Goal: Task Accomplishment & Management: Manage account settings

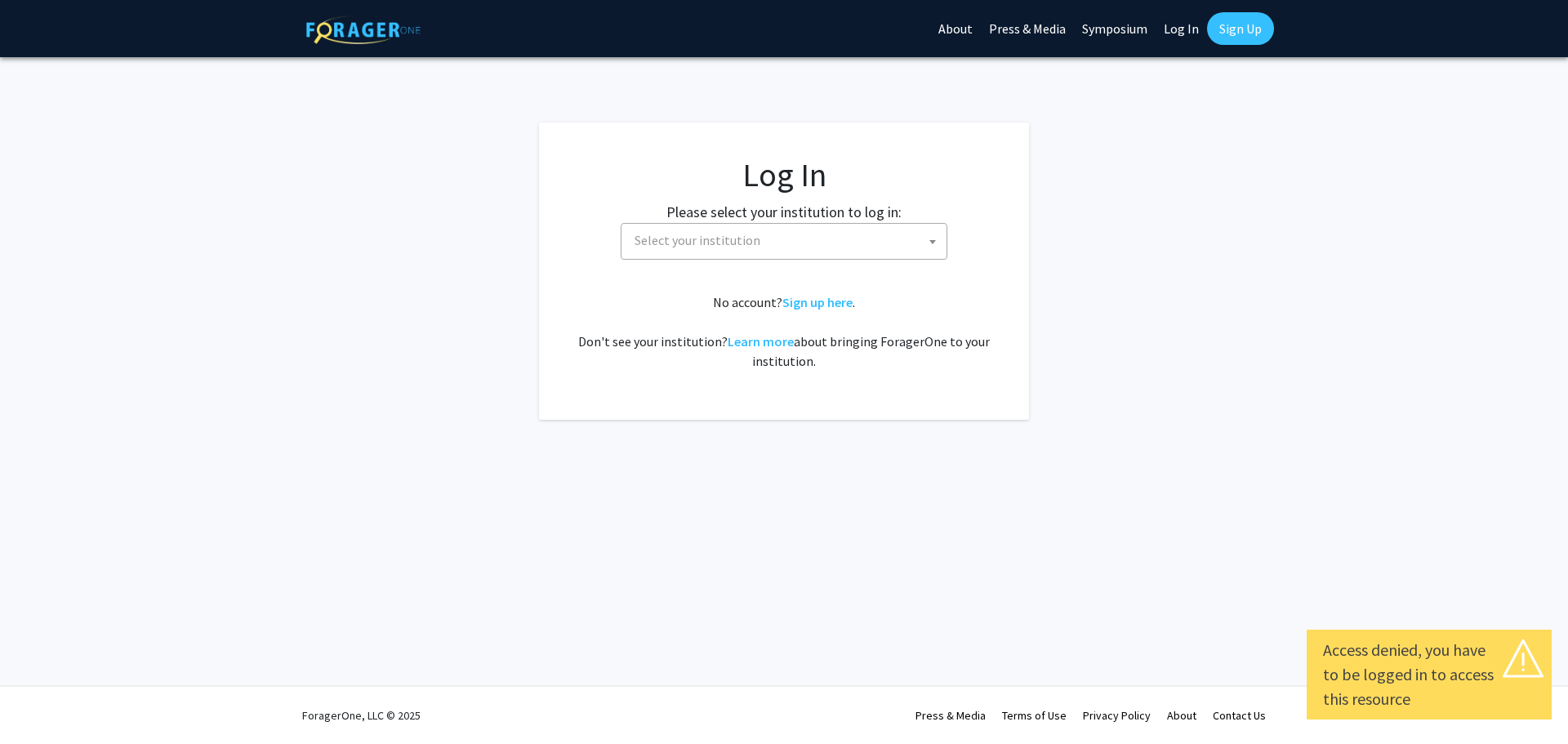
select select
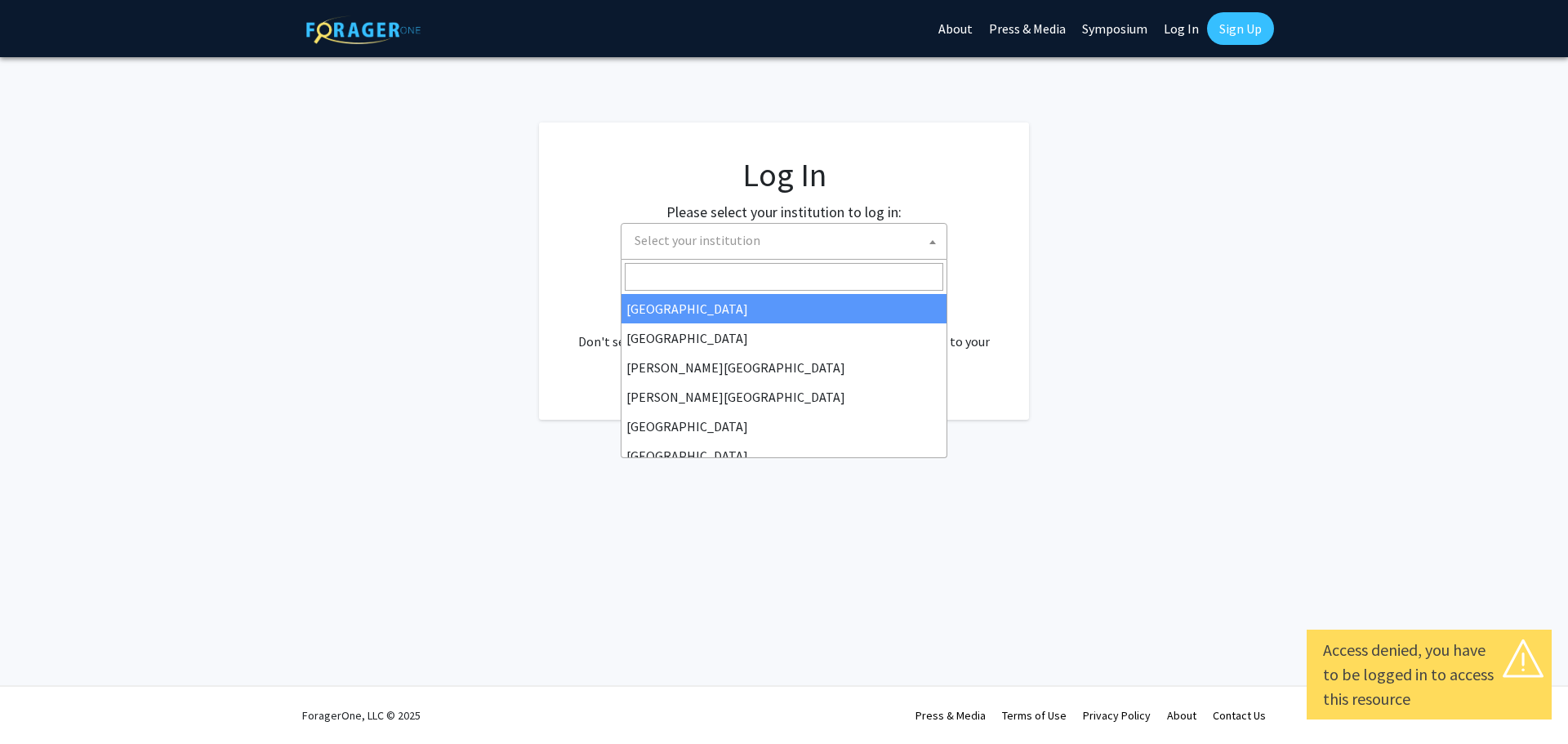
click at [917, 247] on span "Select your institution" at bounding box center [786, 241] width 319 height 34
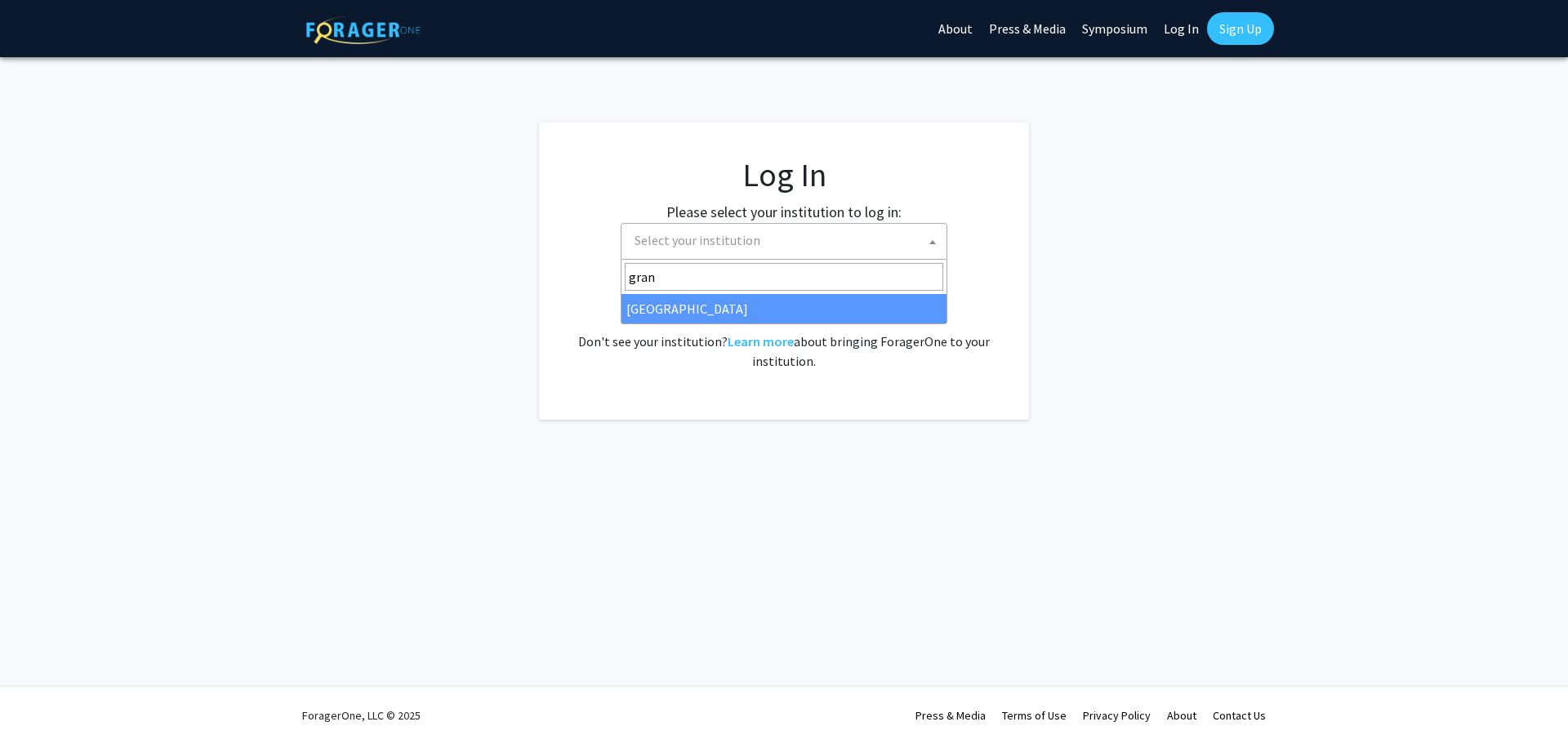
type input "gran"
select select "23"
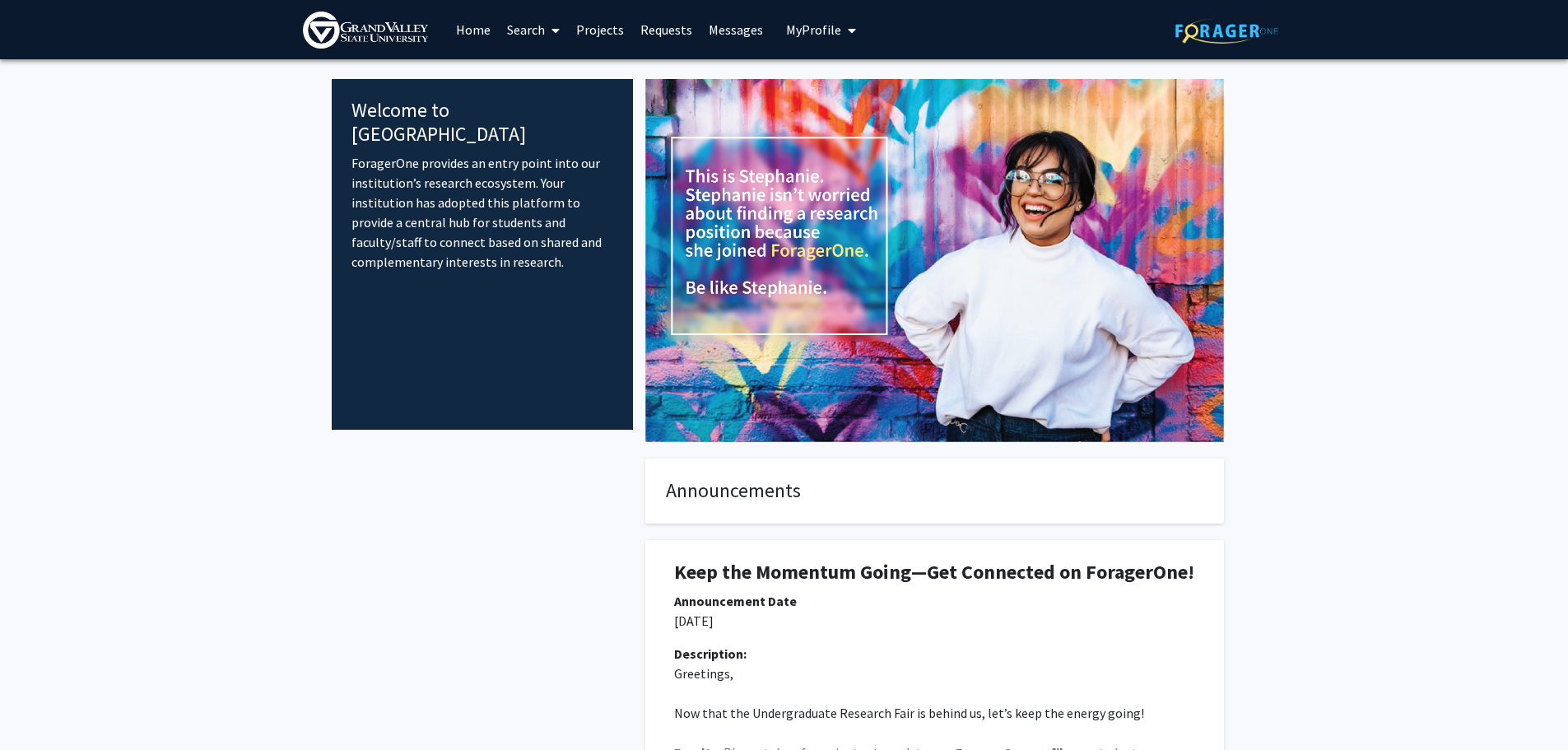
click at [841, 28] on span "My profile dropdown to access profile and logout" at bounding box center [848, 30] width 15 height 57
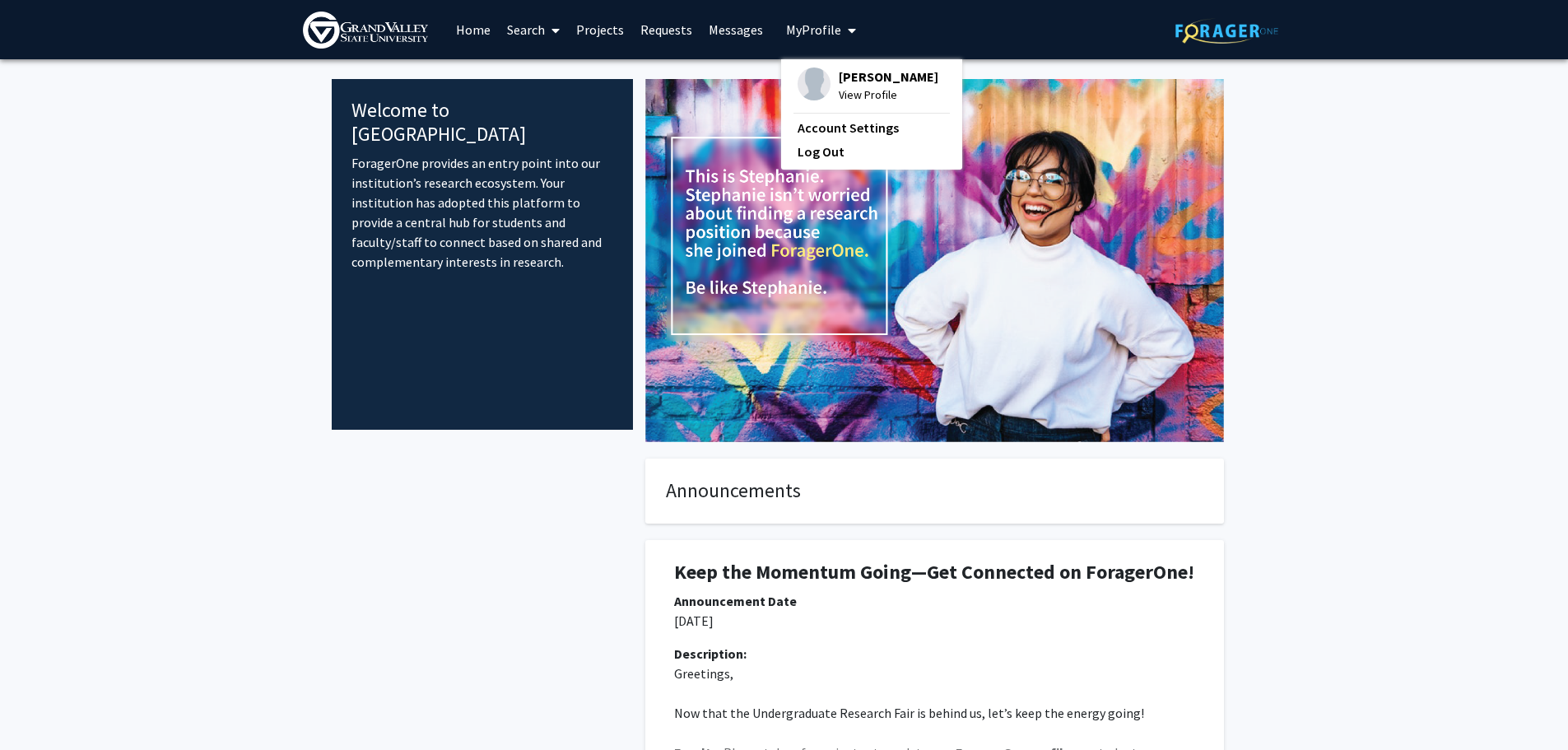
click at [849, 71] on span "Adeline Borti" at bounding box center [888, 76] width 100 height 18
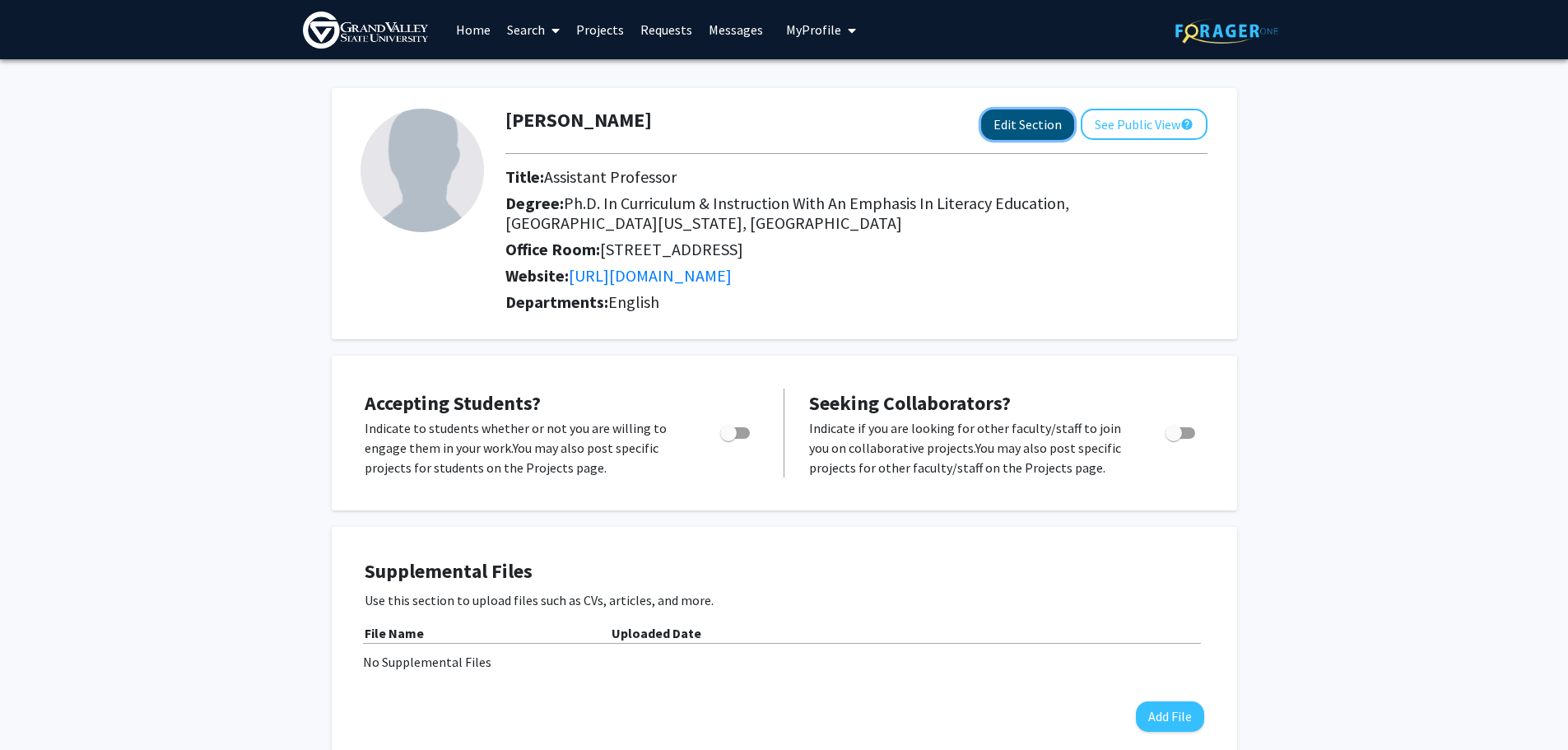
click at [1004, 121] on button "Edit Section" at bounding box center [1028, 125] width 93 height 31
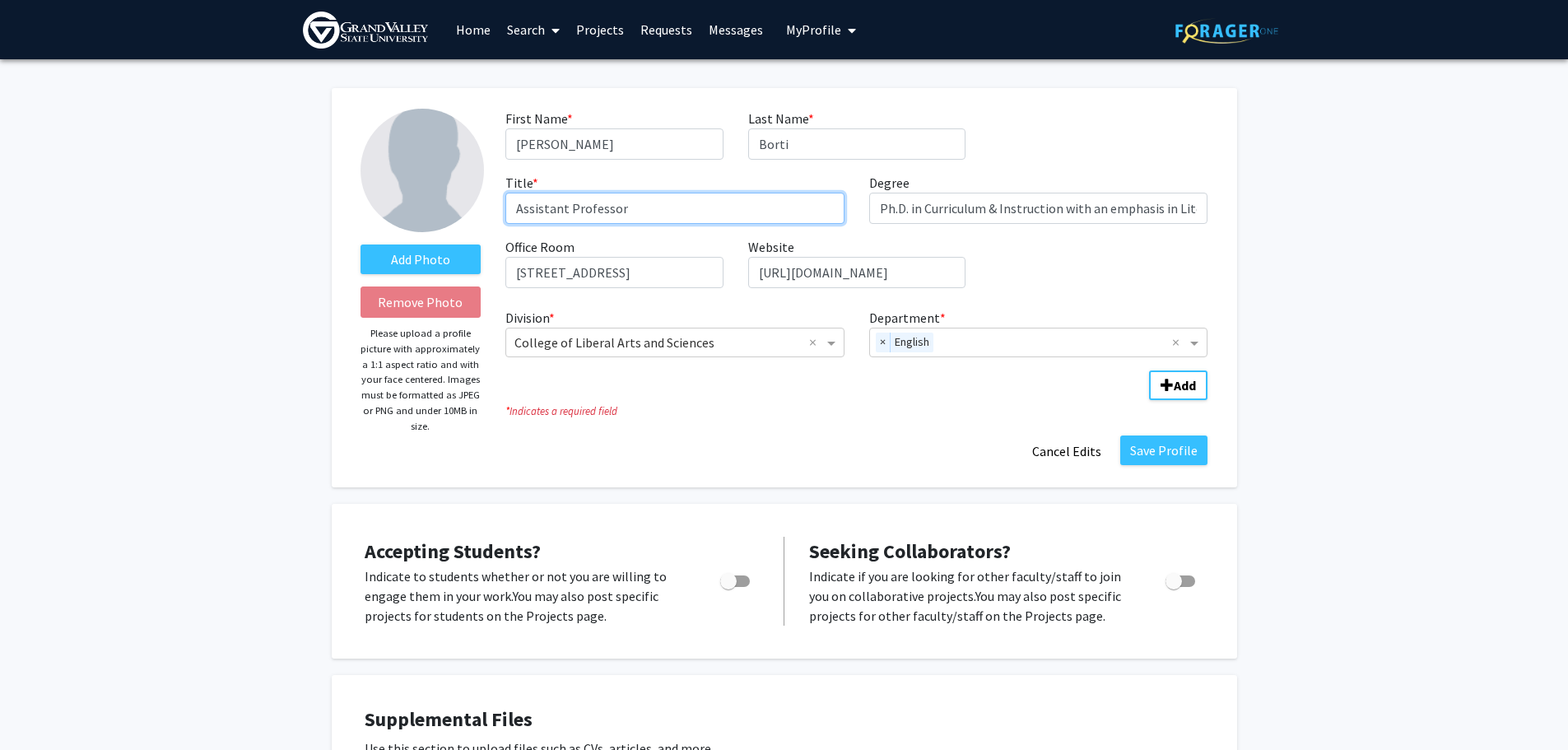
click at [774, 216] on input "Assistant Professor" at bounding box center [675, 208] width 339 height 32
drag, startPoint x: 567, startPoint y: 204, endPoint x: 470, endPoint y: 203, distance: 97.0
click at [470, 203] on form "Add Photo Remove Photo Please upload a profile picture with approximately a 1:1…" at bounding box center [784, 287] width 872 height 358
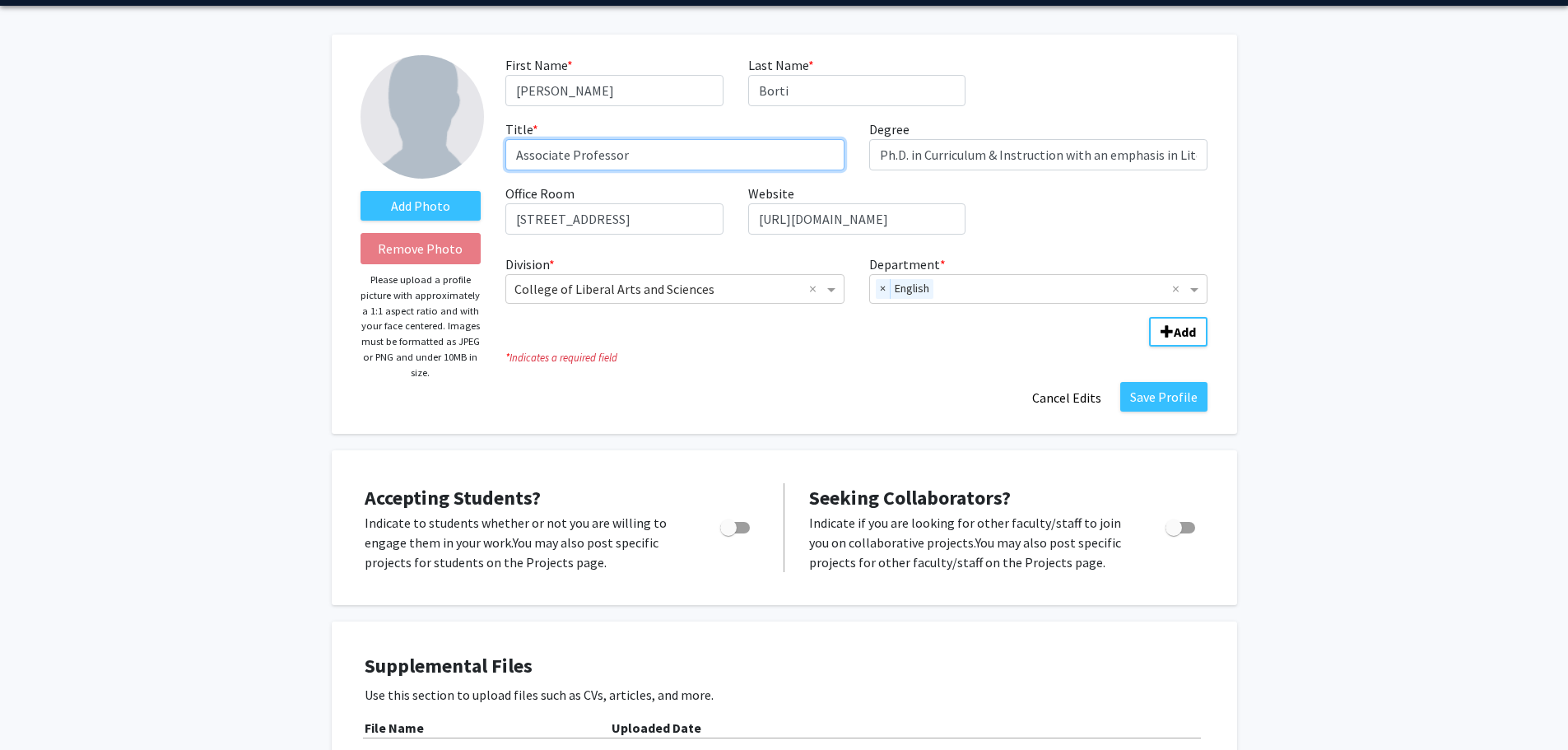
scroll to position [82, 0]
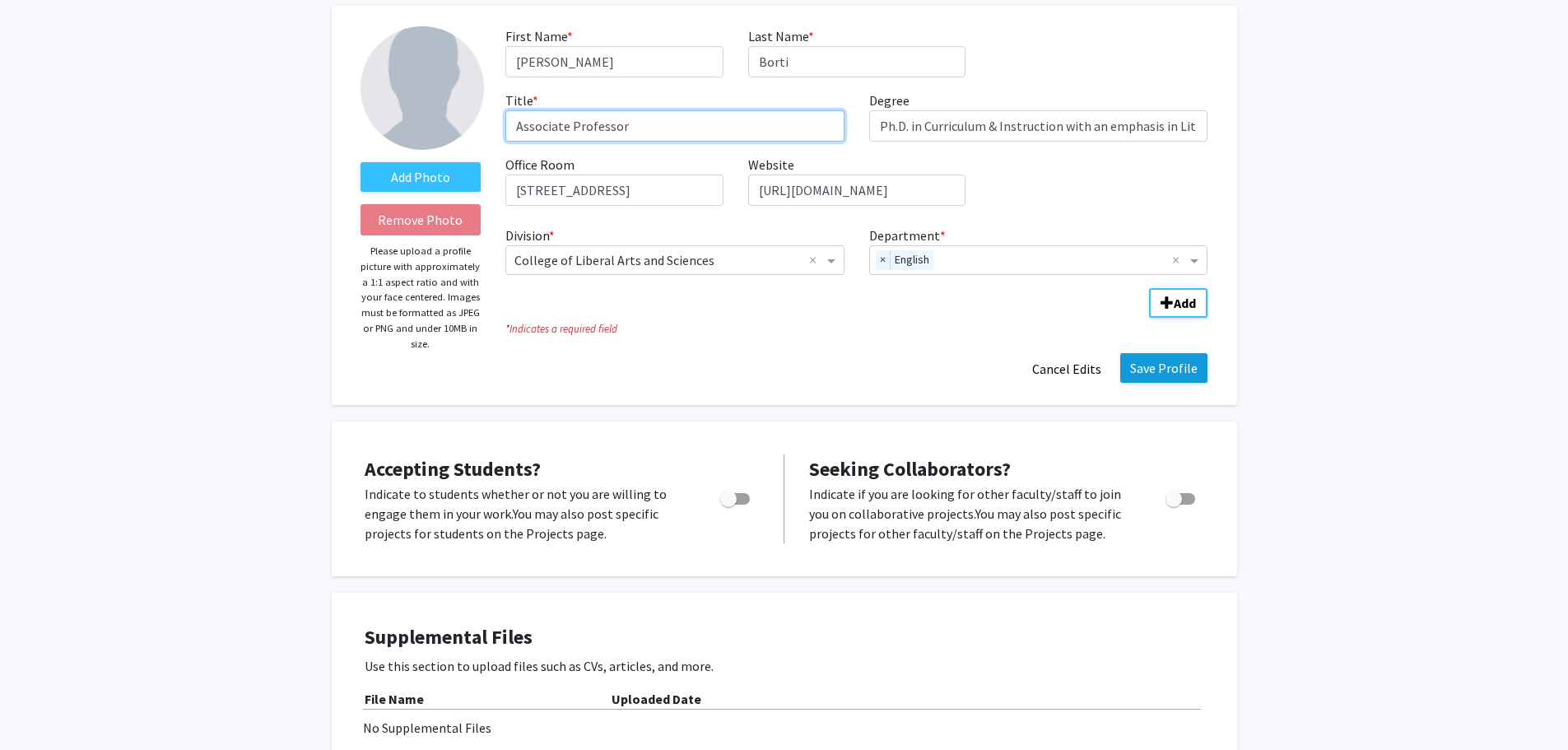
type input "Associate Professor"
click at [1154, 365] on button "Save Profile" at bounding box center [1163, 368] width 87 height 30
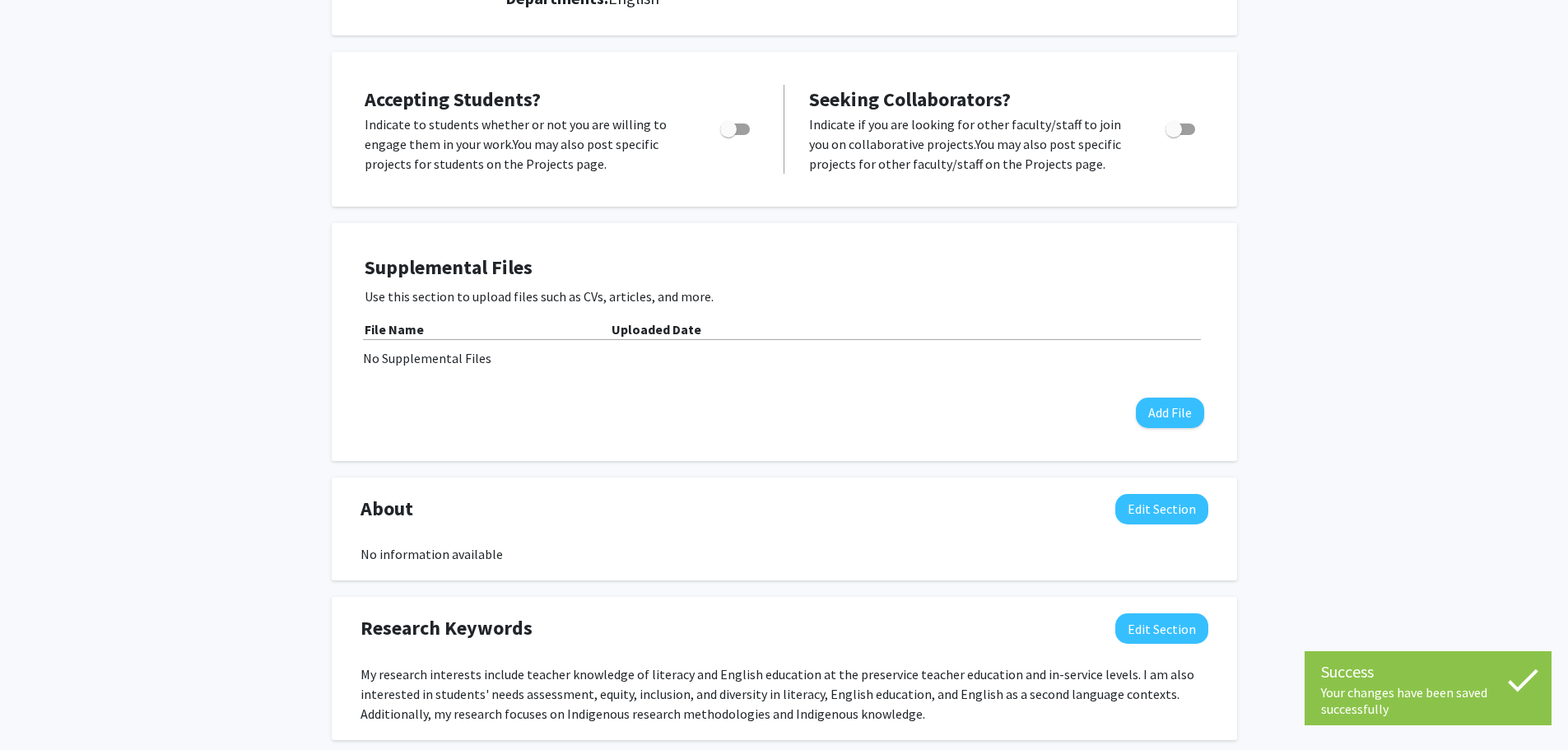
scroll to position [330, 0]
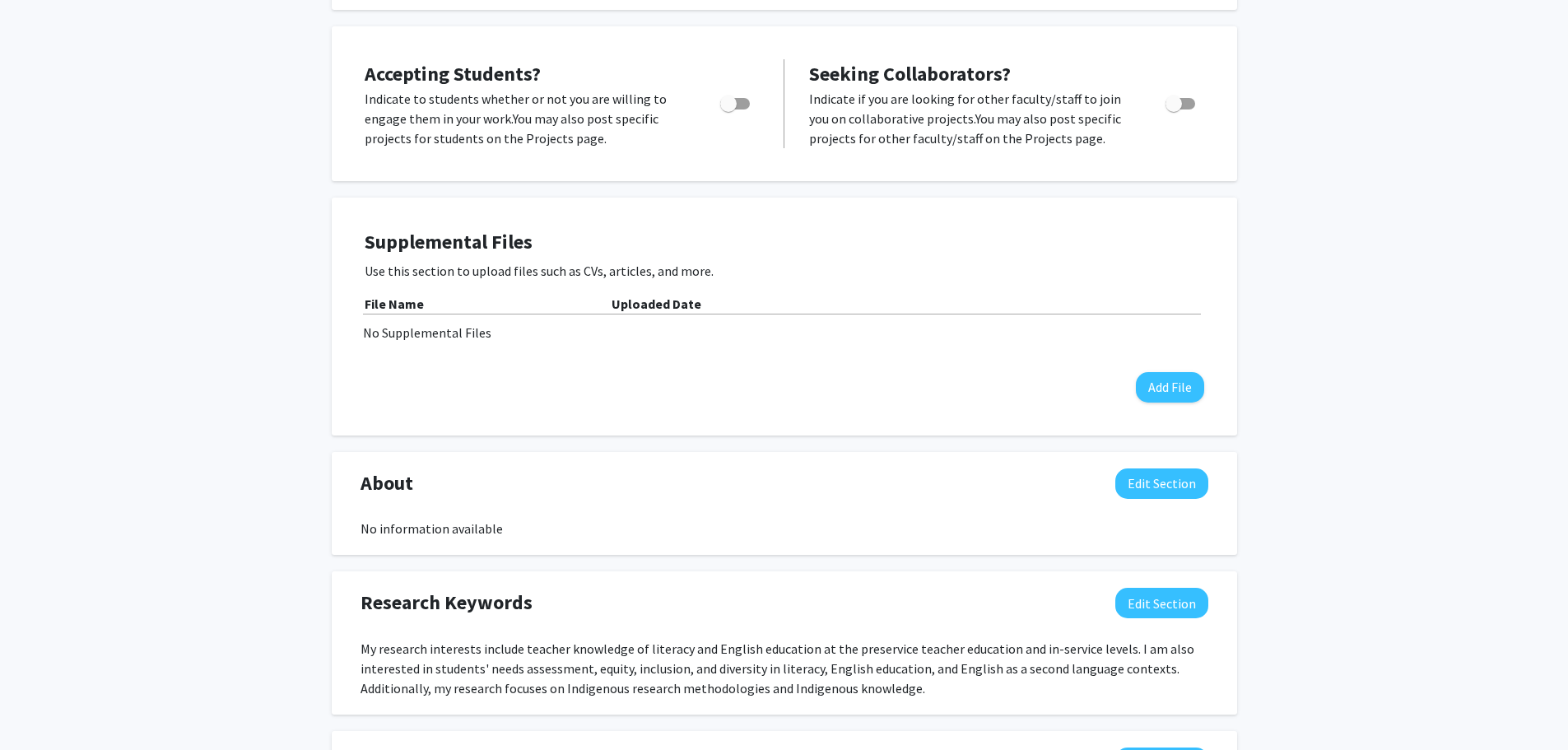
click at [797, 286] on div "Supplemental Files Use this section to upload files such as CVs, articles, and …" at bounding box center [784, 316] width 839 height 172
click at [719, 303] on div "Uploaded Date" at bounding box center [908, 304] width 593 height 20
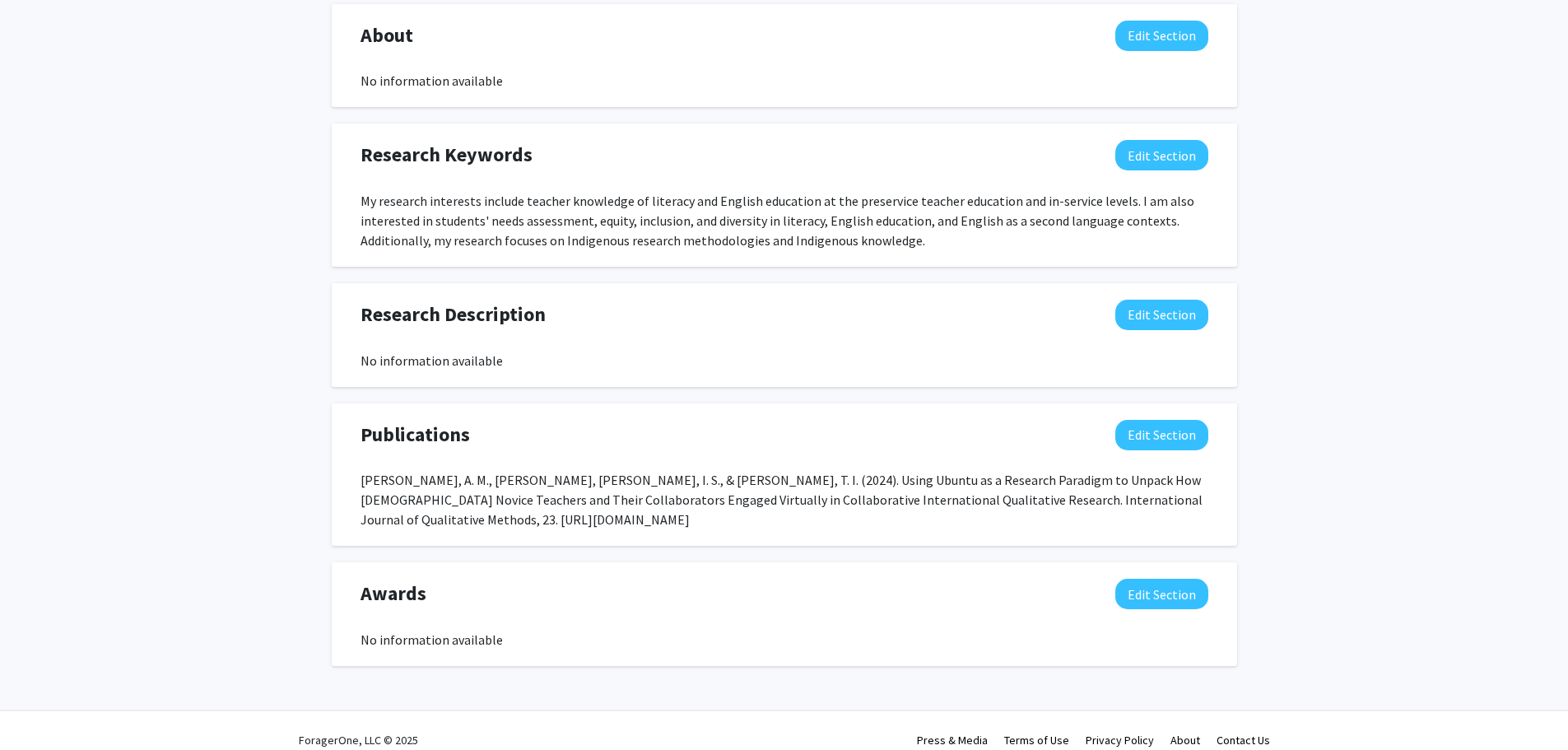
scroll to position [797, 0]
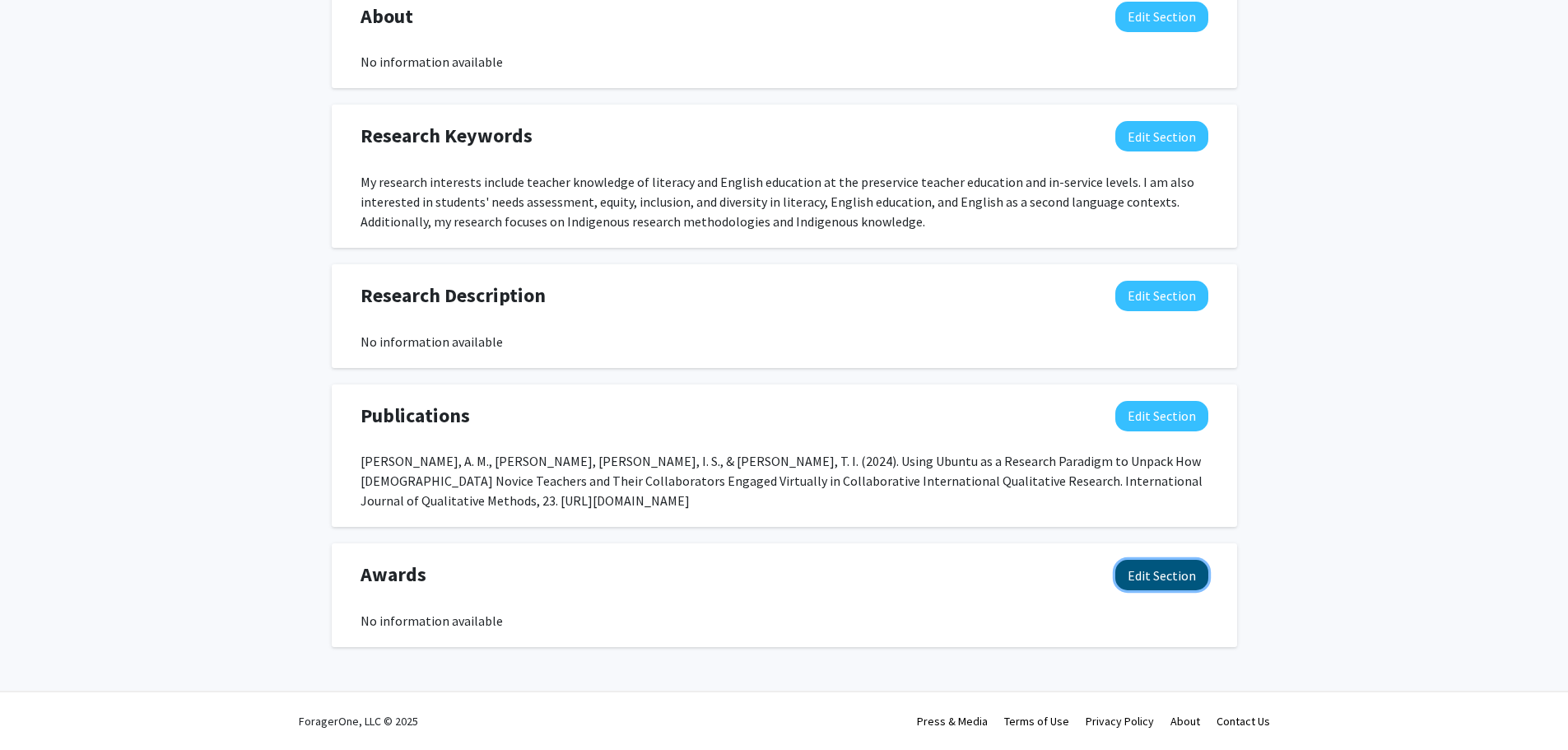
click at [1150, 582] on button "Edit Section" at bounding box center [1161, 575] width 93 height 31
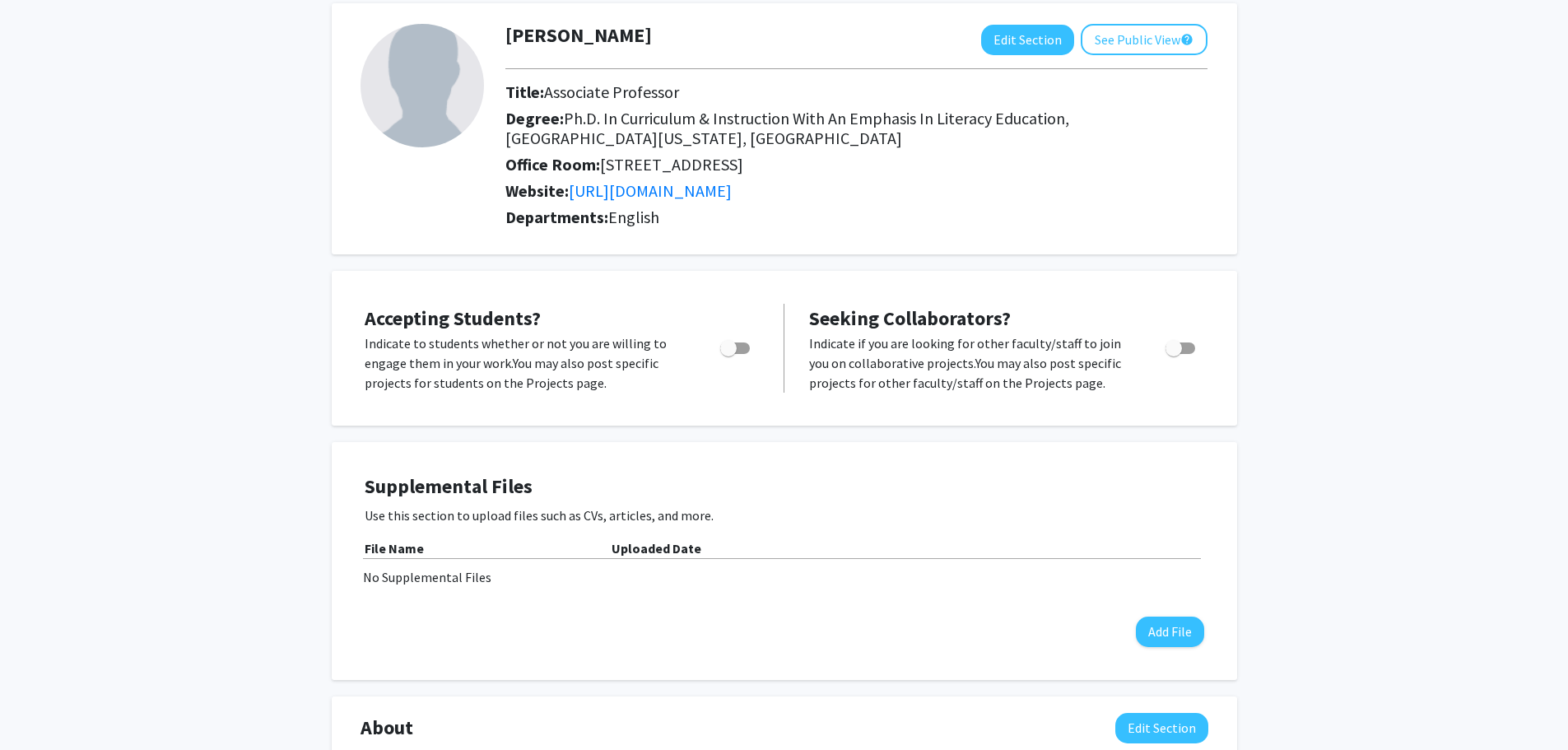
scroll to position [0, 0]
